Goal: Information Seeking & Learning: Find specific fact

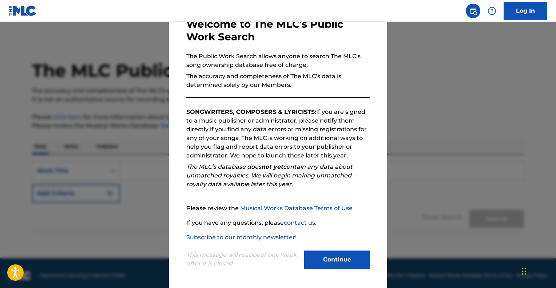
click at [319, 259] on button "Continue" at bounding box center [337, 260] width 66 height 18
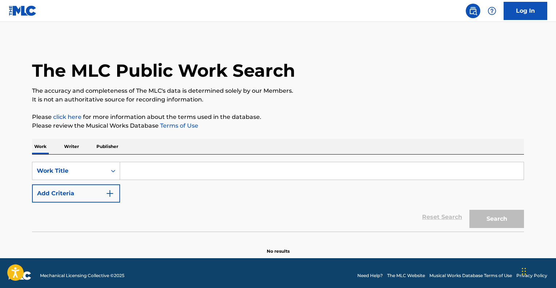
scroll to position [5, 0]
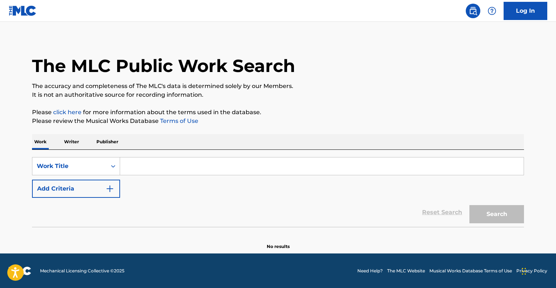
click at [71, 142] on p "Writer" at bounding box center [71, 141] width 19 height 15
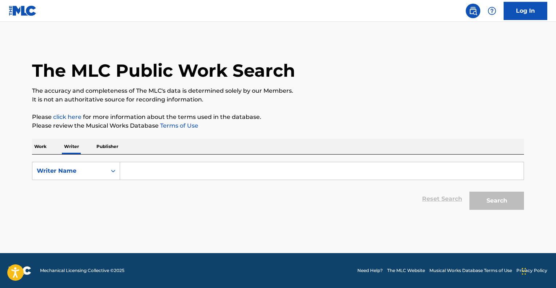
click at [39, 146] on p "Work" at bounding box center [40, 146] width 17 height 15
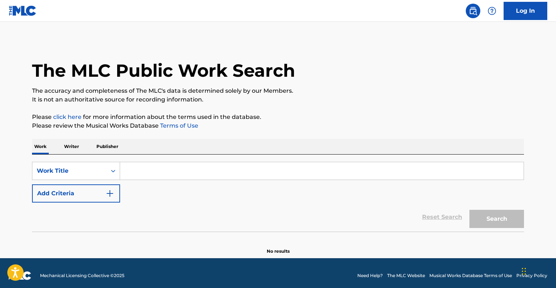
click at [110, 143] on p "Publisher" at bounding box center [107, 146] width 26 height 15
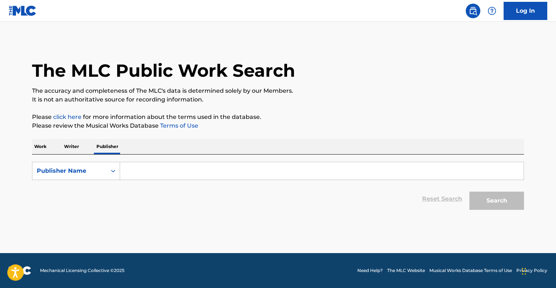
click at [151, 170] on input "Search Form" at bounding box center [322, 170] width 404 height 17
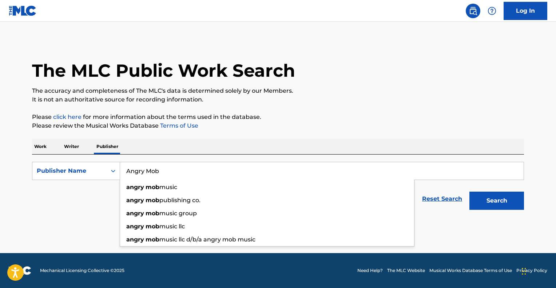
type input "Angry Mob"
click at [469, 192] on button "Search" at bounding box center [496, 201] width 55 height 18
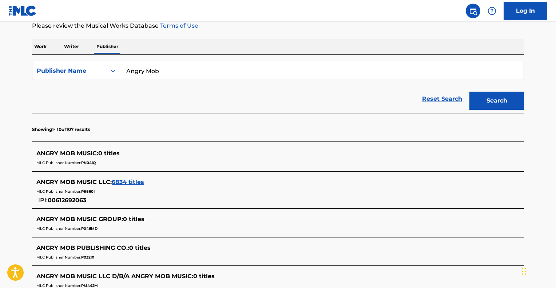
scroll to position [100, 0]
click at [84, 181] on span "ANGRY MOB MUSIC LLC :" at bounding box center [73, 182] width 75 height 7
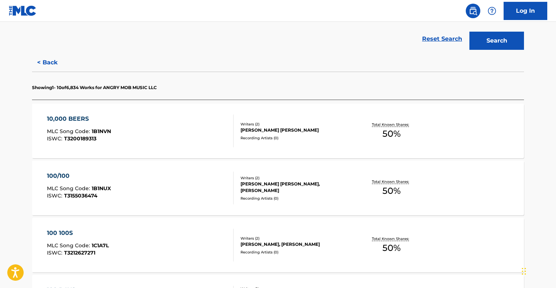
scroll to position [160, 0]
click at [172, 128] on div "10,000 BEERS MLC Song Code : 1B1NVN ISWC : T3200189313" at bounding box center [140, 131] width 187 height 33
